Goal: Information Seeking & Learning: Learn about a topic

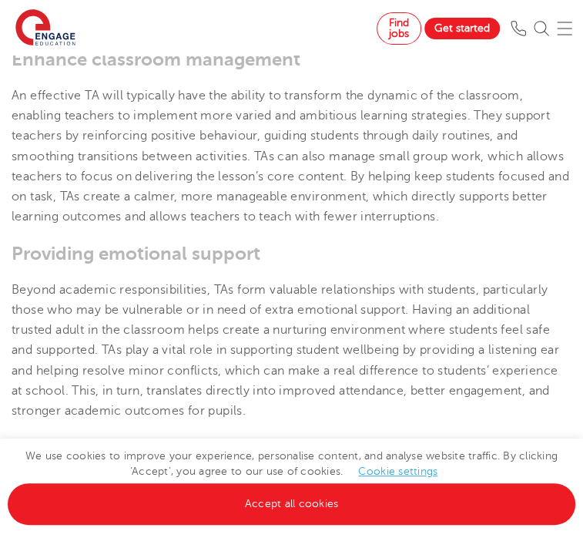
scroll to position [851, 0]
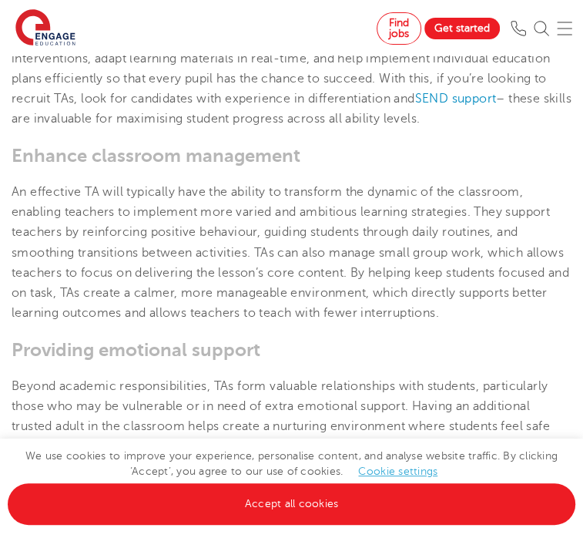
drag, startPoint x: 588, startPoint y: 54, endPoint x: 605, endPoint y: 147, distance: 94.6
click at [259, 272] on span "An effective TA will typically have the ability to transform the dynamic of the…" at bounding box center [291, 253] width 558 height 136
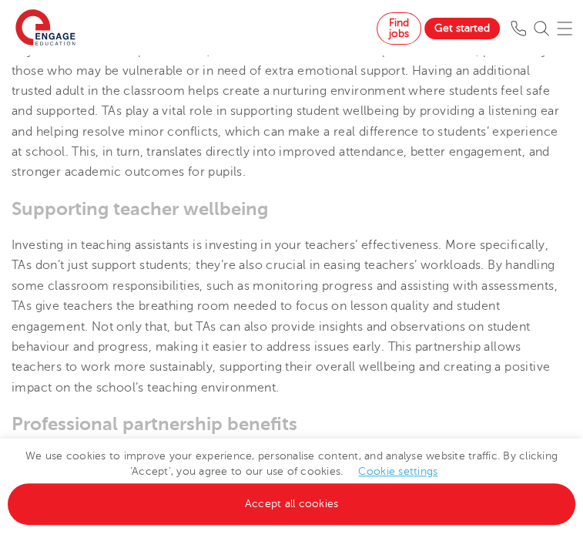
scroll to position [1190, 0]
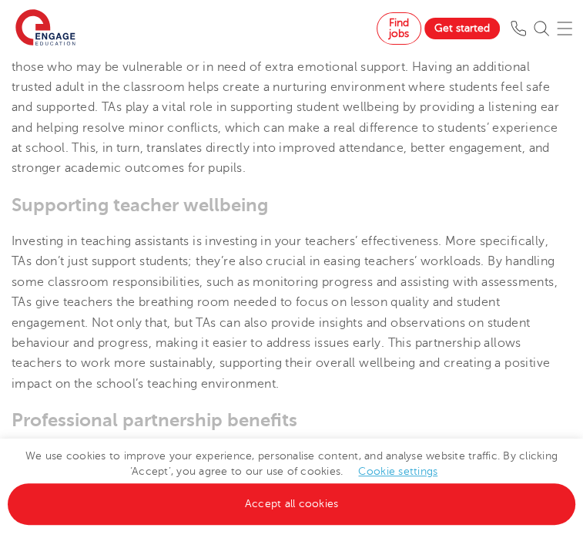
click at [202, 307] on span "Investing in teaching assistants is investing in your teachers’ effectiveness. …" at bounding box center [285, 312] width 546 height 156
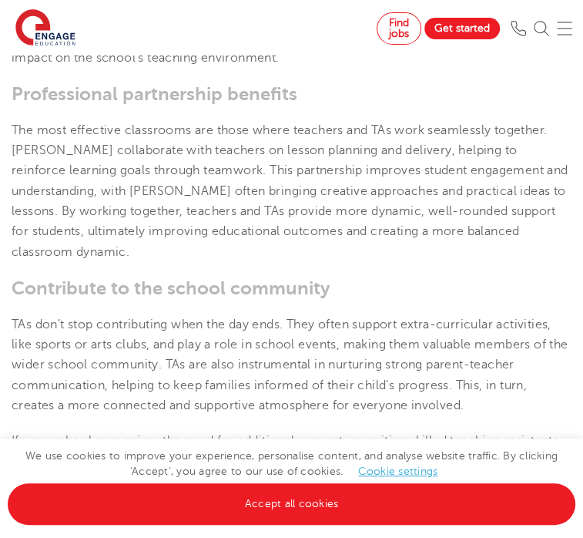
scroll to position [1529, 0]
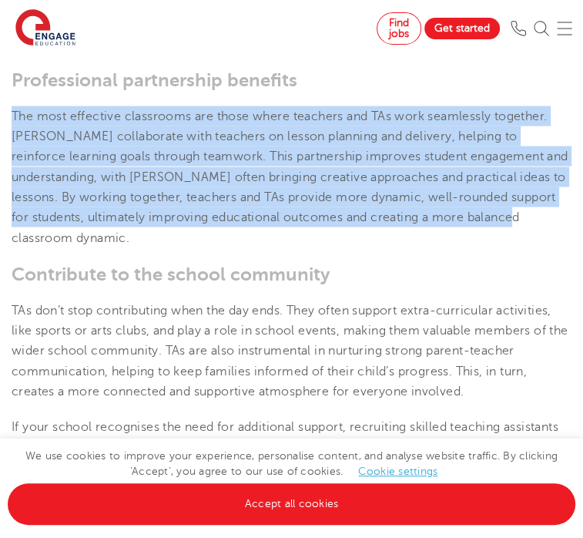
drag, startPoint x: 103, startPoint y: 239, endPoint x: 17, endPoint y: 129, distance: 139.3
click at [17, 129] on p "The most effective classrooms are those where teachers and TAs work seamlessly …" at bounding box center [292, 177] width 560 height 142
copy span "The most effective classrooms are those where teachers and TAs work seamlessly …"
click at [325, 141] on span "The most effective classrooms are those where teachers and TAs work seamlessly …" at bounding box center [290, 177] width 556 height 136
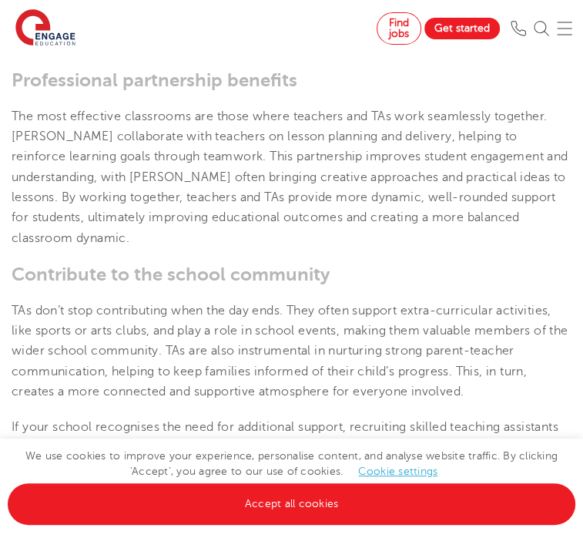
click at [175, 152] on p "The most effective classrooms are those where teachers and TAs work seamlessly …" at bounding box center [292, 177] width 560 height 142
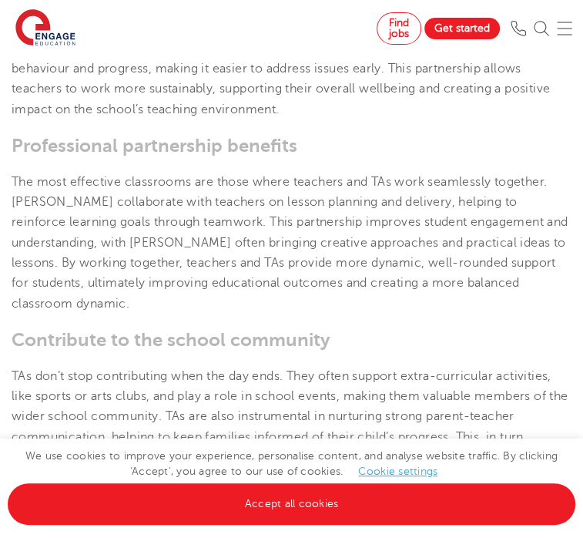
scroll to position [1467, 0]
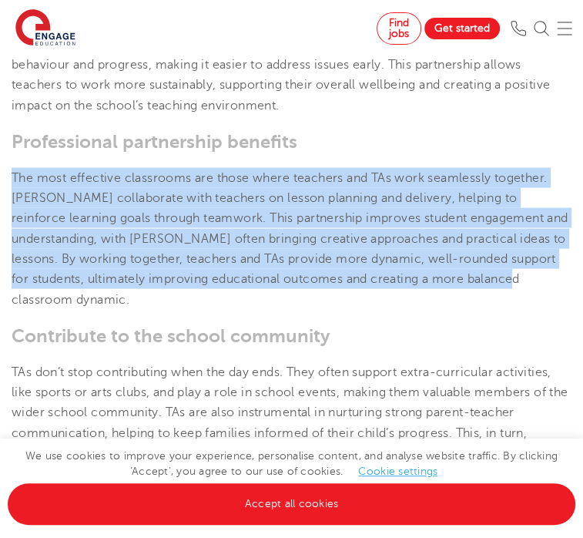
drag, startPoint x: 237, startPoint y: 310, endPoint x: 15, endPoint y: 169, distance: 262.4
copy span "The most effective classrooms are those where teachers and TAs work seamlessly …"
click at [153, 216] on span "The most effective classrooms are those where teachers and TAs work seamlessly …" at bounding box center [290, 239] width 556 height 136
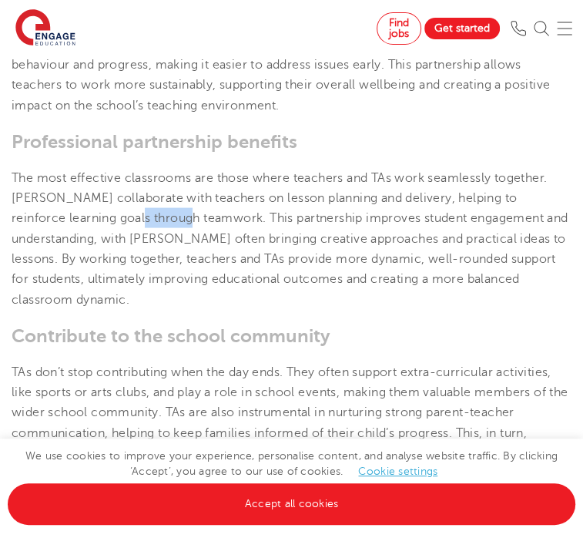
click at [153, 216] on span "The most effective classrooms are those where teachers and TAs work seamlessly …" at bounding box center [290, 239] width 556 height 136
